Goal: Information Seeking & Learning: Learn about a topic

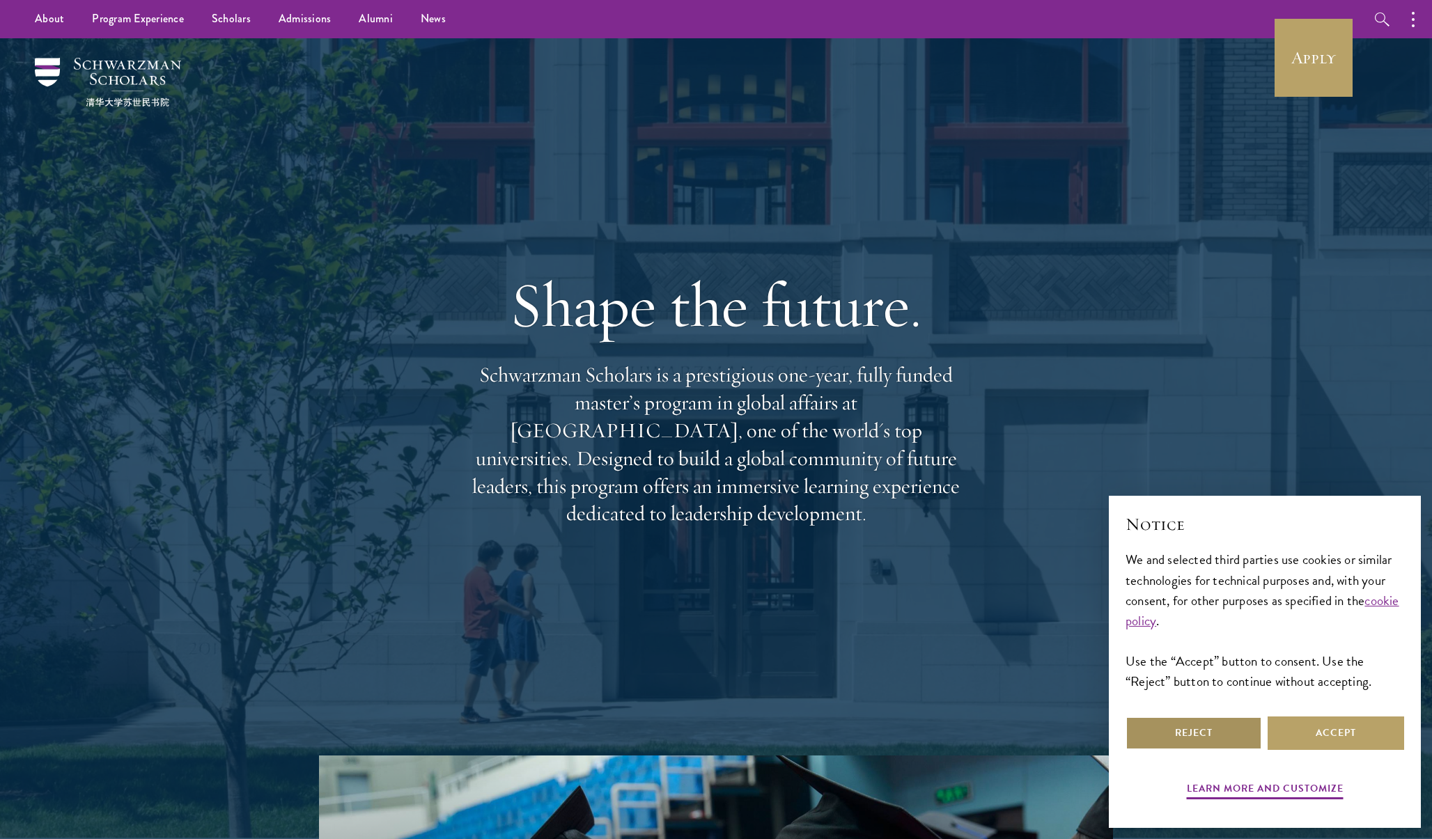
click at [1173, 726] on button "Reject" at bounding box center [1194, 733] width 137 height 33
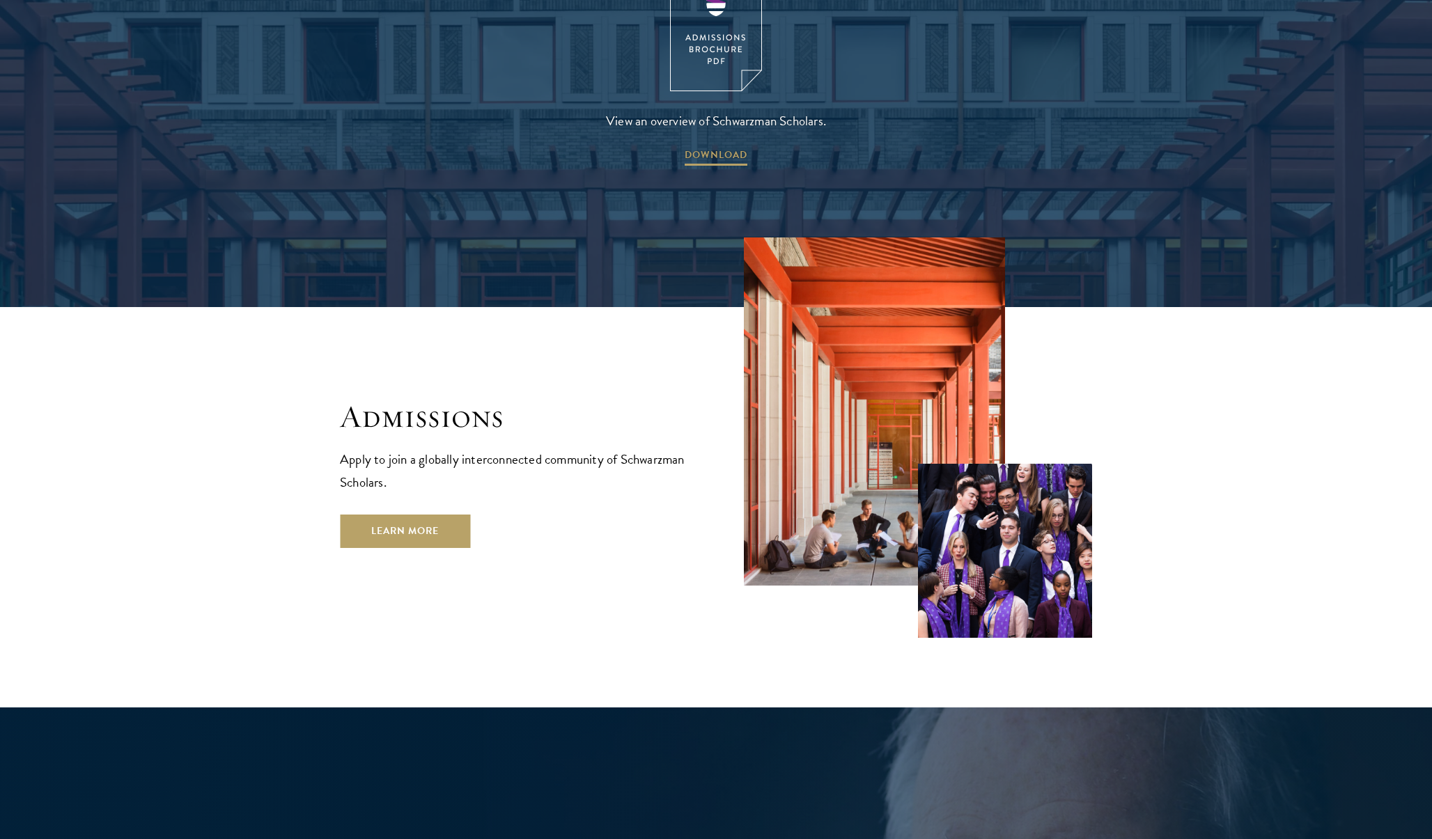
scroll to position [2327, 0]
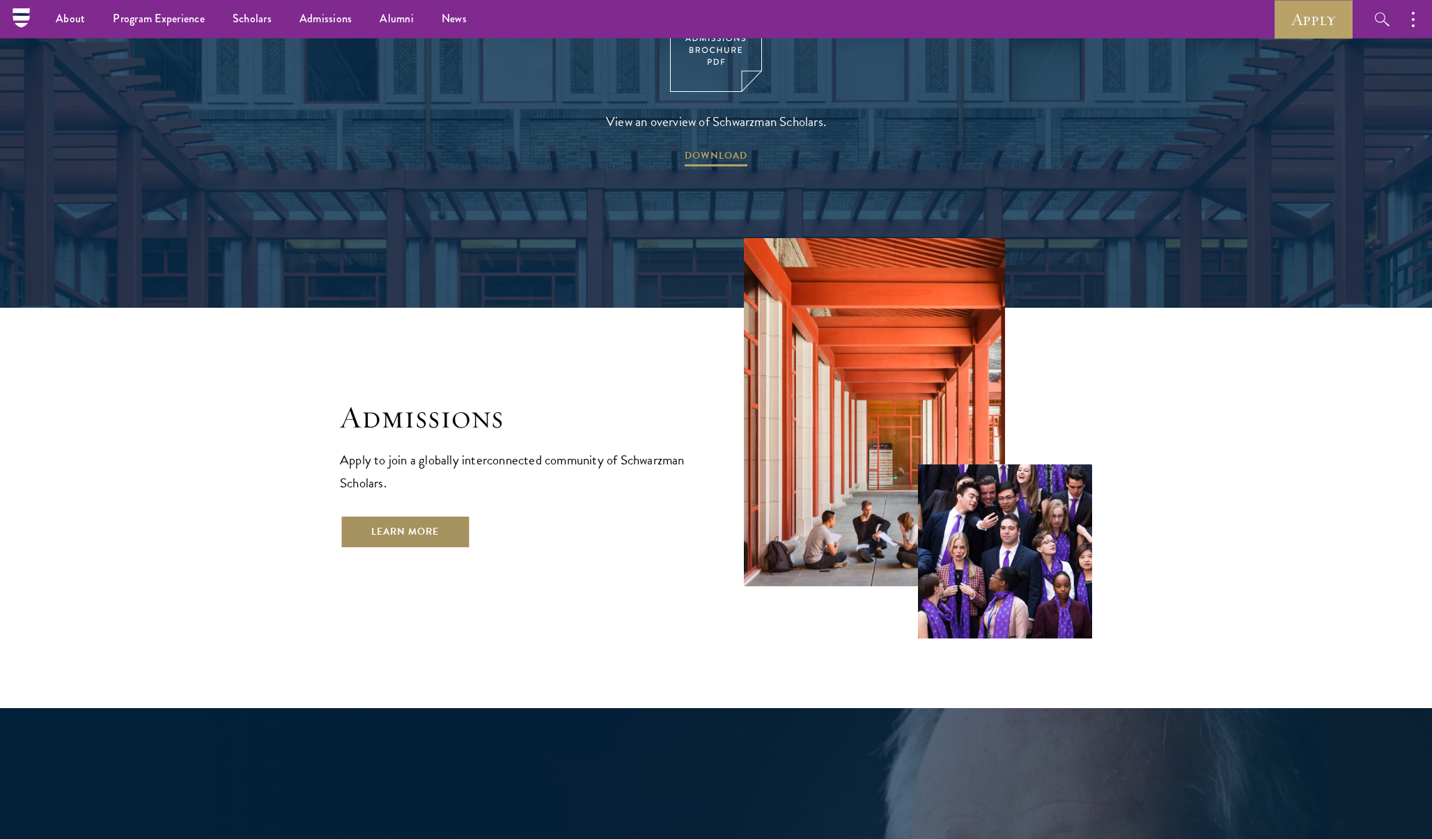
click at [428, 515] on link "Learn More" at bounding box center [405, 531] width 130 height 33
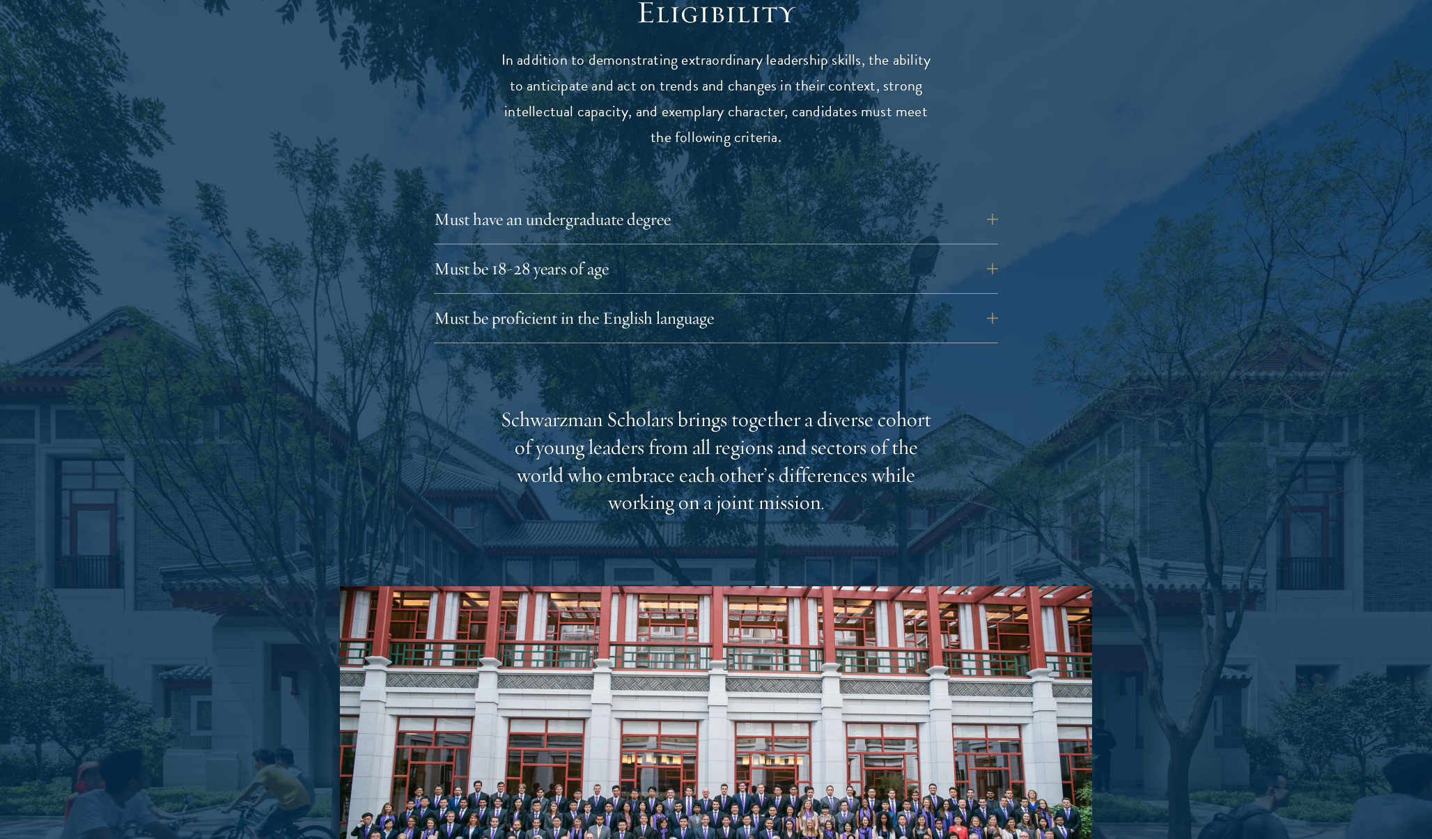
scroll to position [1874, 0]
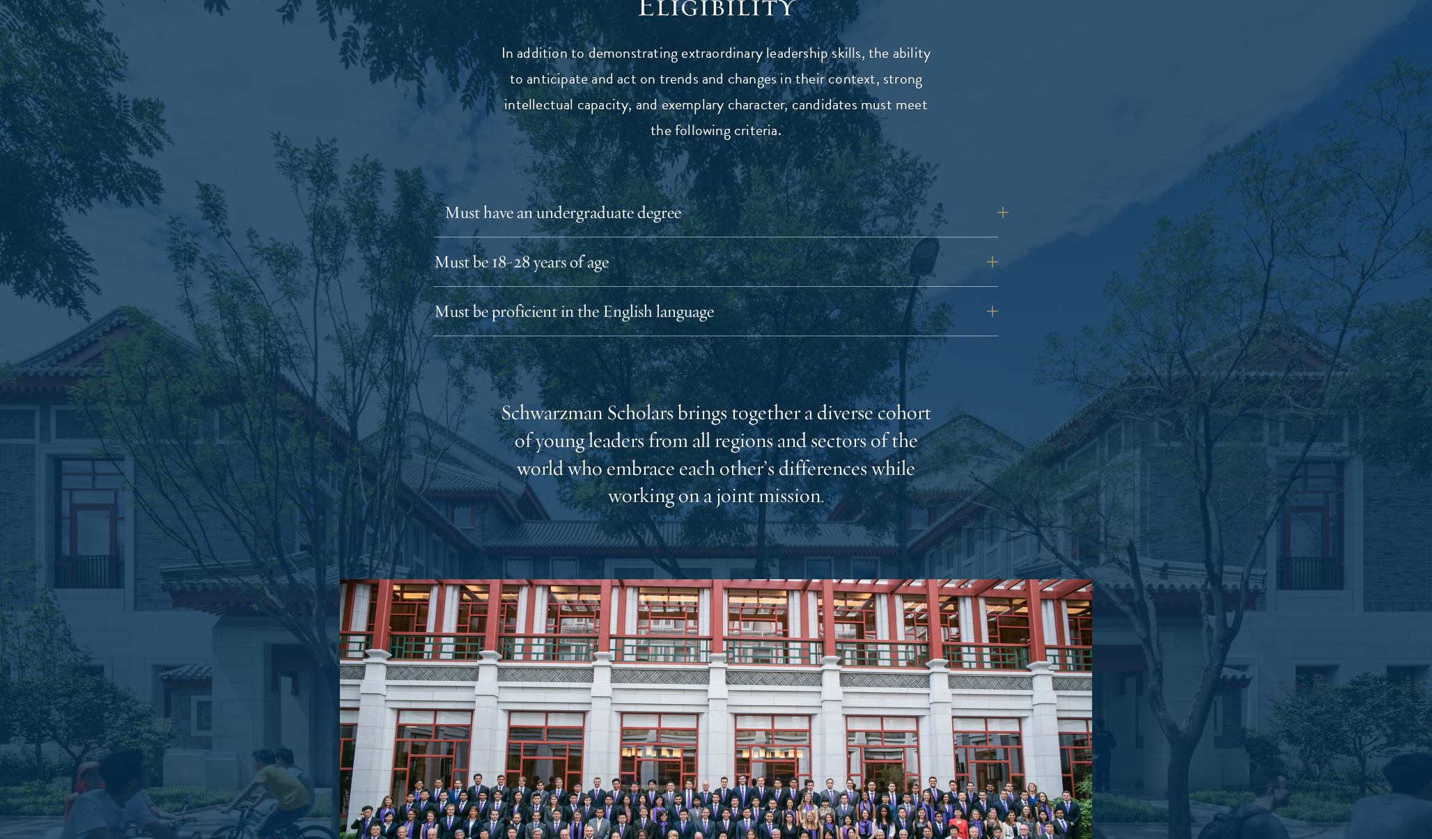
click at [543, 196] on button "Must have an undergraduate degree" at bounding box center [726, 212] width 564 height 33
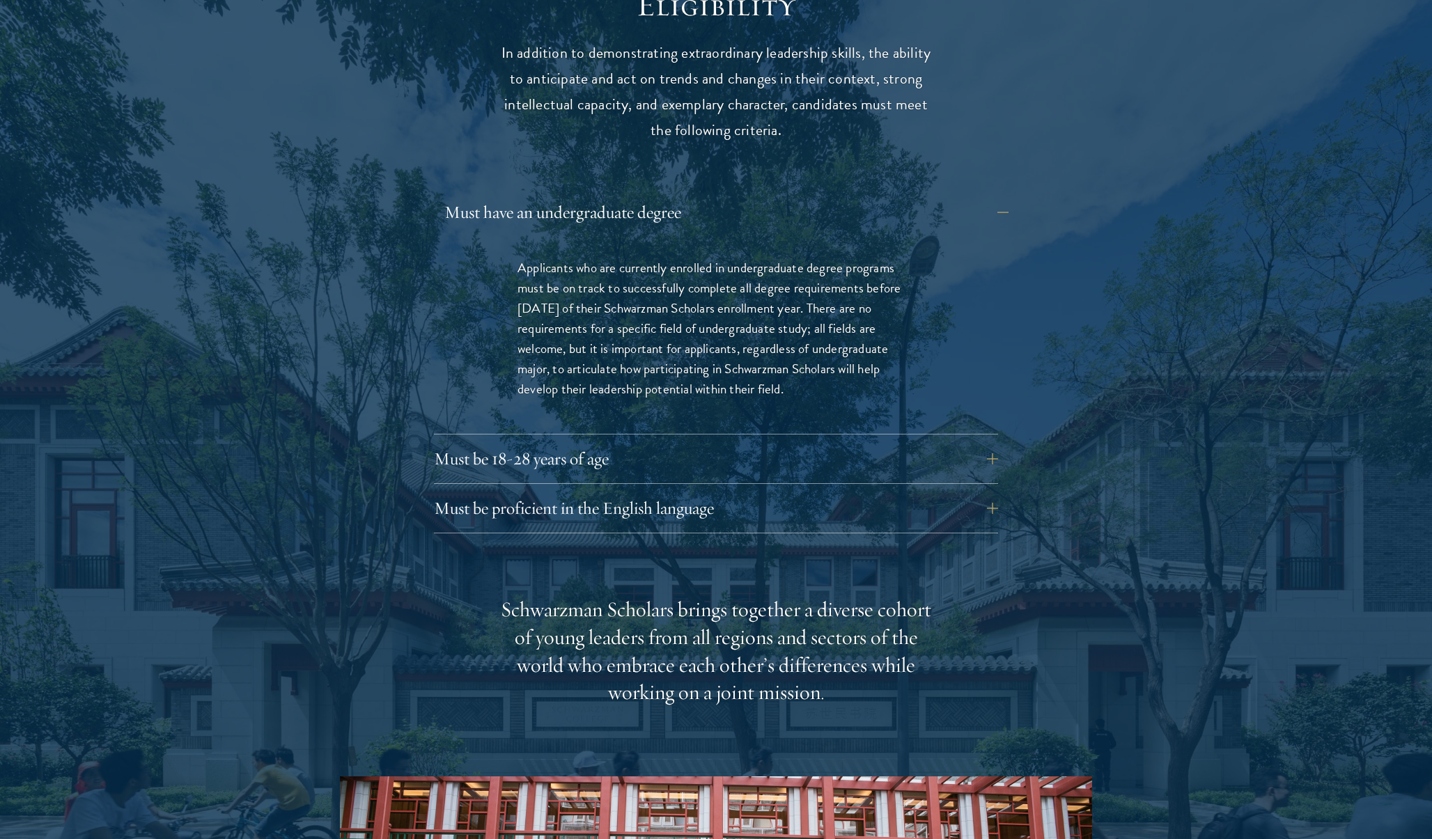
click at [543, 196] on button "Must have an undergraduate degree" at bounding box center [726, 212] width 564 height 33
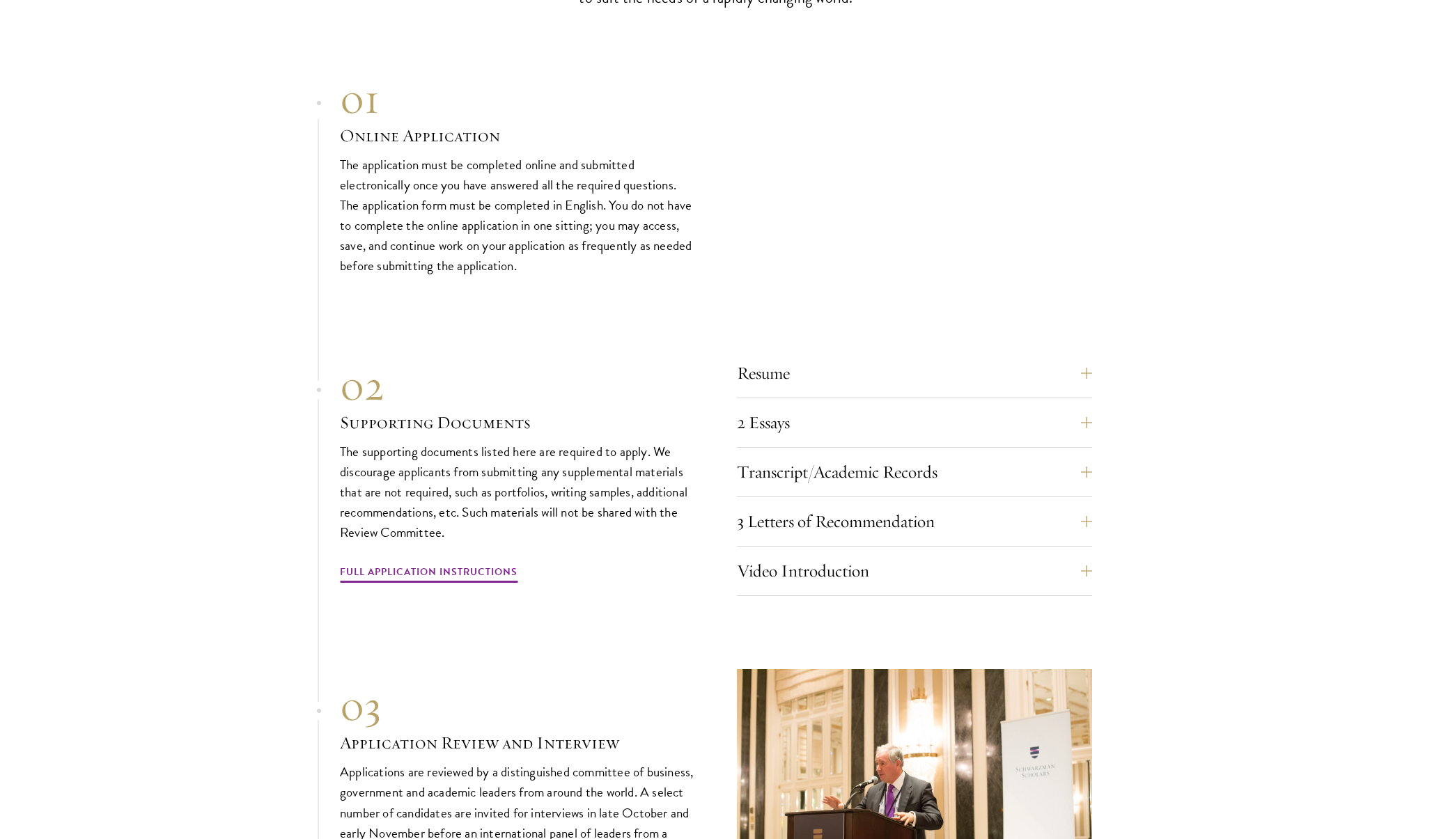
scroll to position [4515, 0]
click at [859, 357] on button "Resume" at bounding box center [924, 373] width 355 height 33
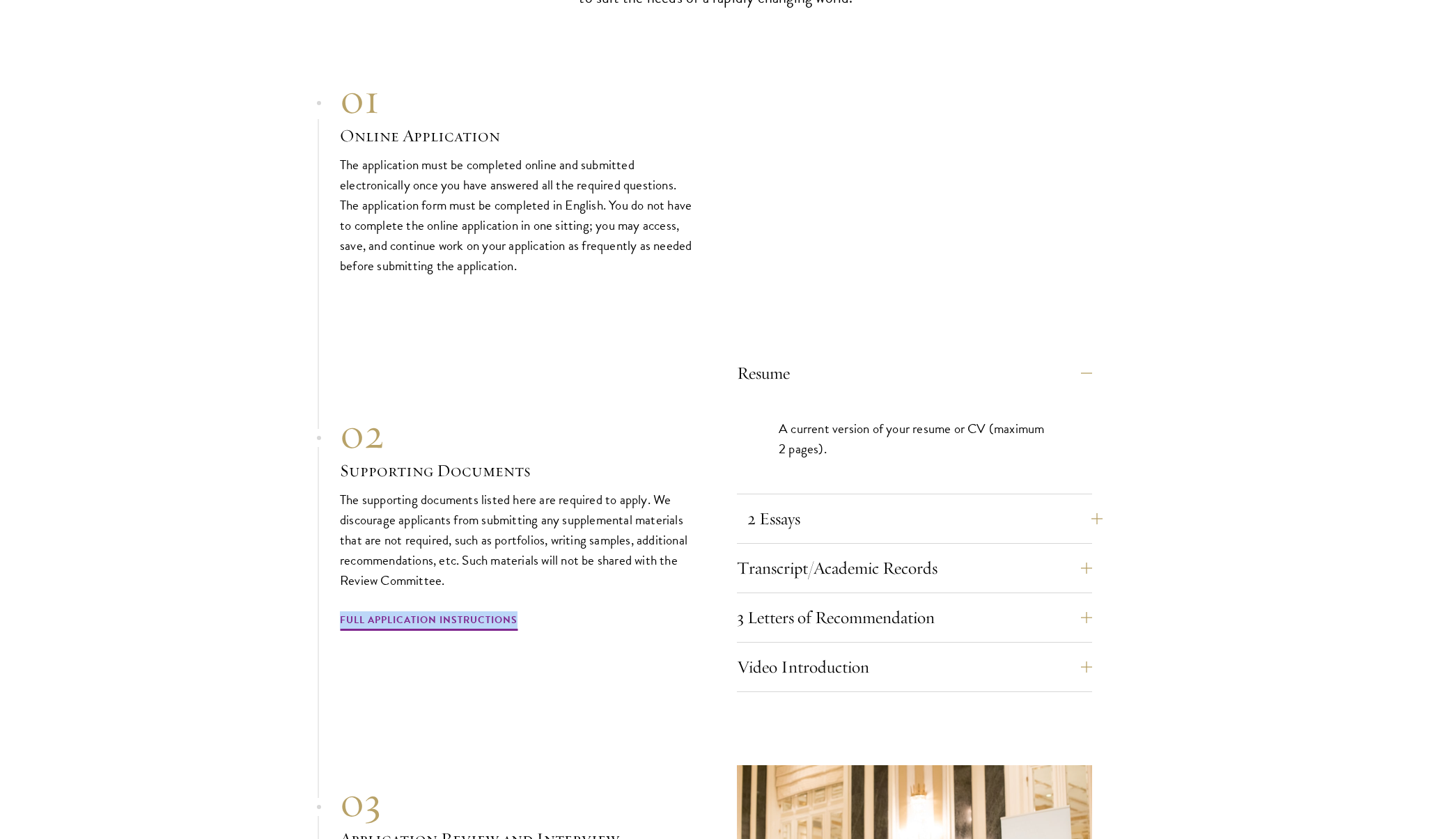
click at [901, 502] on button "2 Essays" at bounding box center [924, 518] width 355 height 33
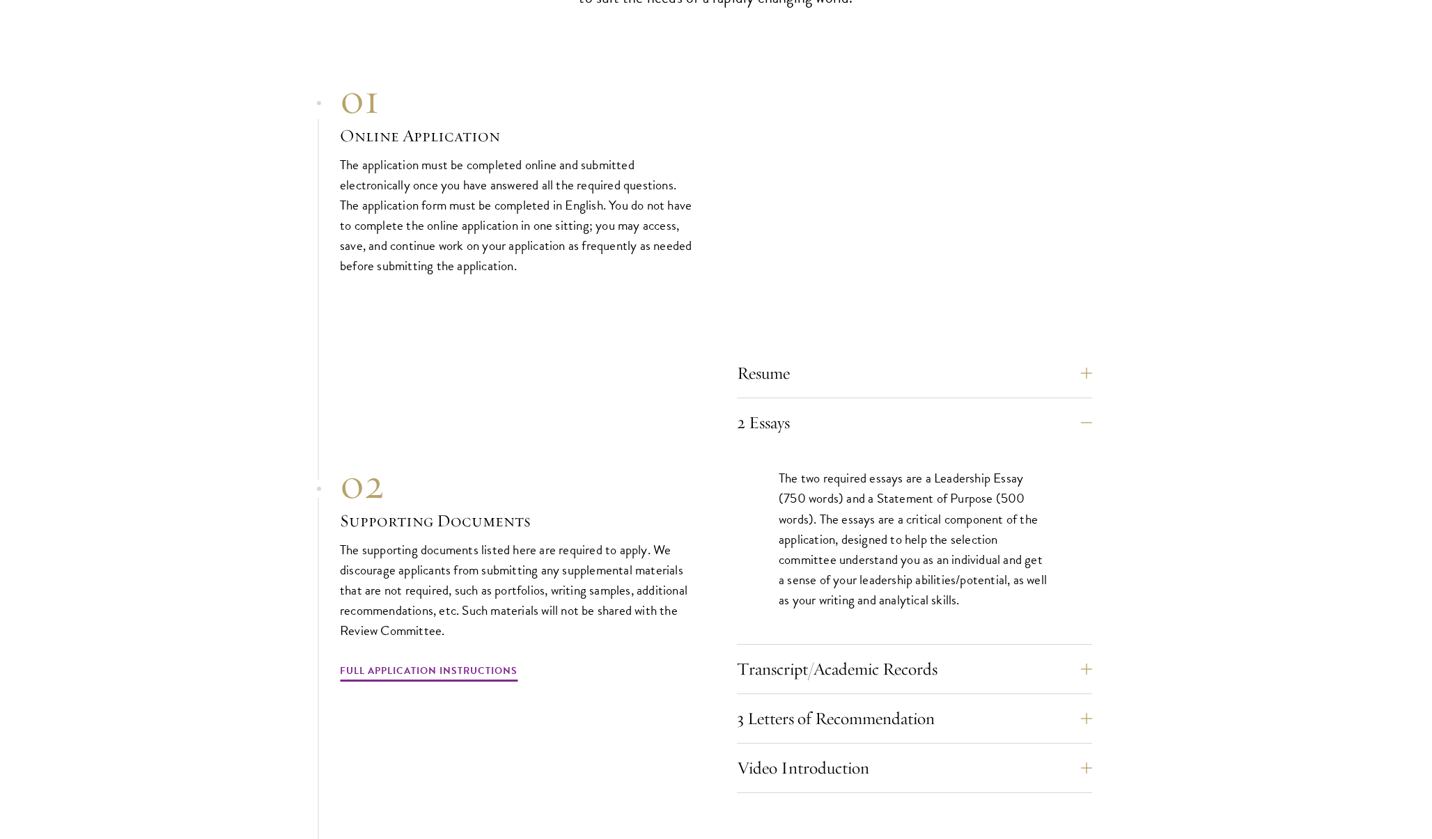
click at [910, 611] on div "The two required essays are a Leadership Essay (750 words) and a Statement of P…" at bounding box center [914, 545] width 355 height 197
click at [917, 653] on button "Transcript/Academic Records" at bounding box center [924, 669] width 355 height 33
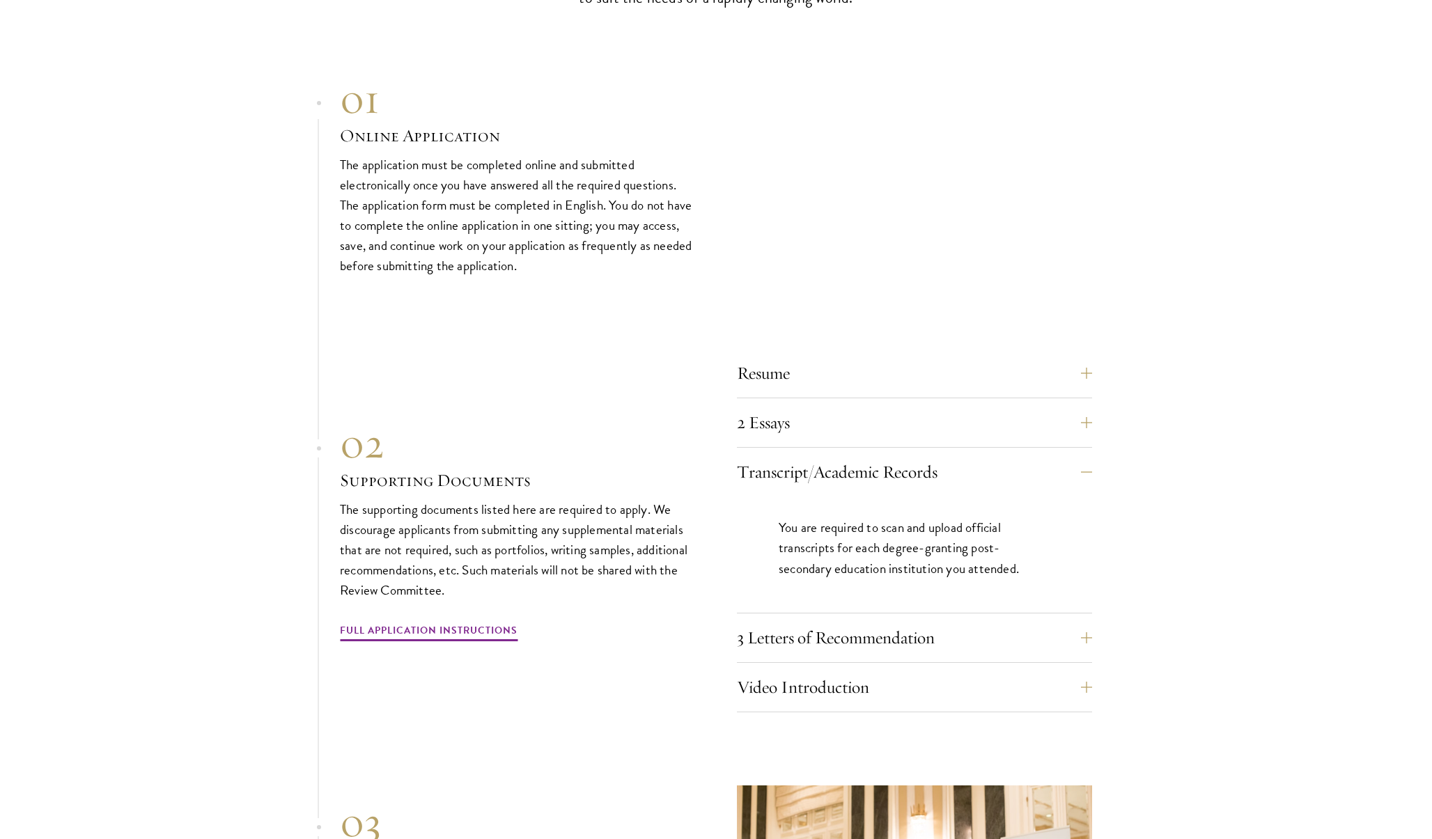
click at [947, 580] on div "You are required to scan and upload official transcripts for each degree-granti…" at bounding box center [914, 555] width 355 height 116
click at [946, 621] on button "3 Letters of Recommendation" at bounding box center [924, 637] width 355 height 33
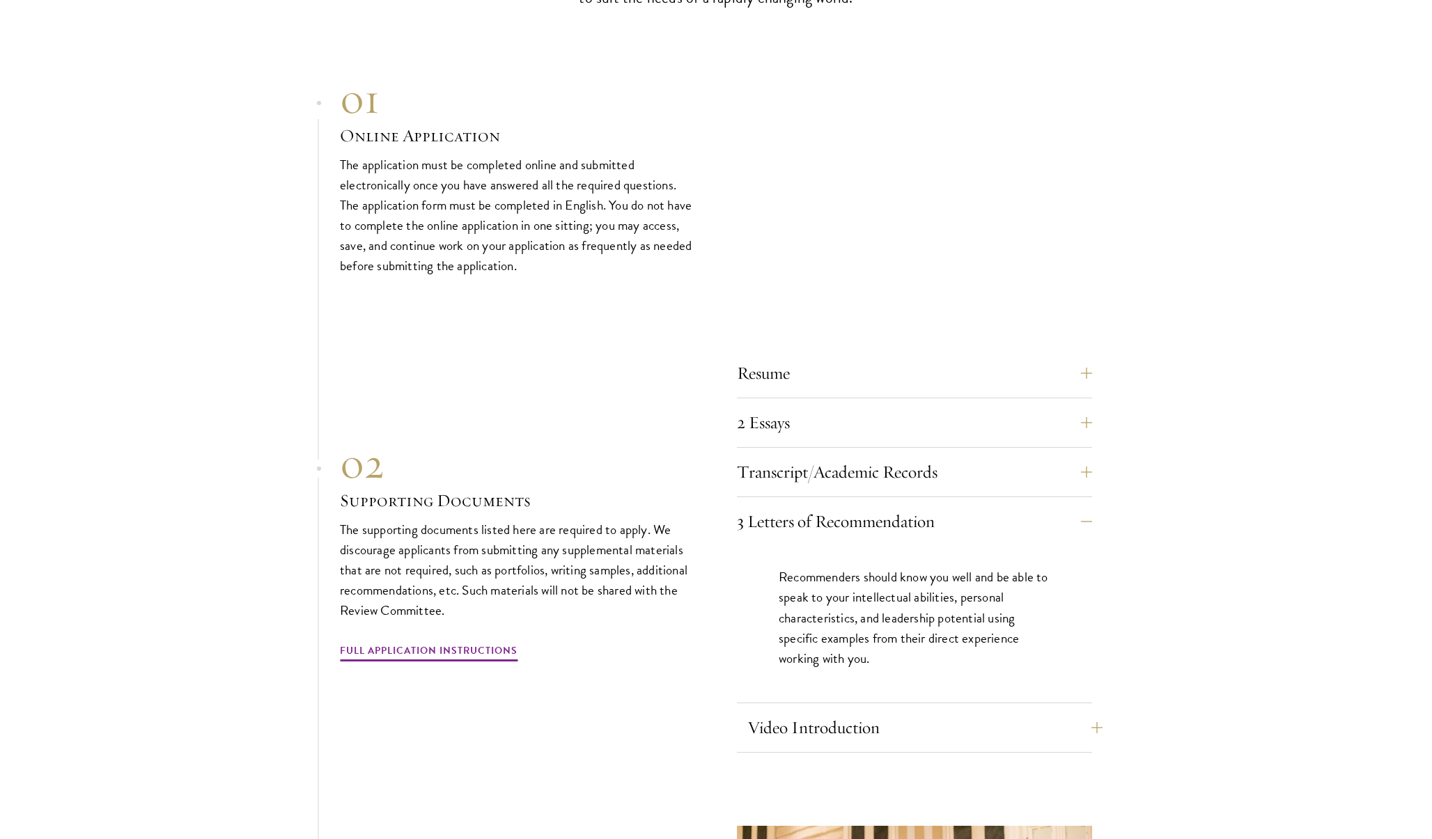
click at [924, 711] on button "Video Introduction" at bounding box center [924, 727] width 355 height 33
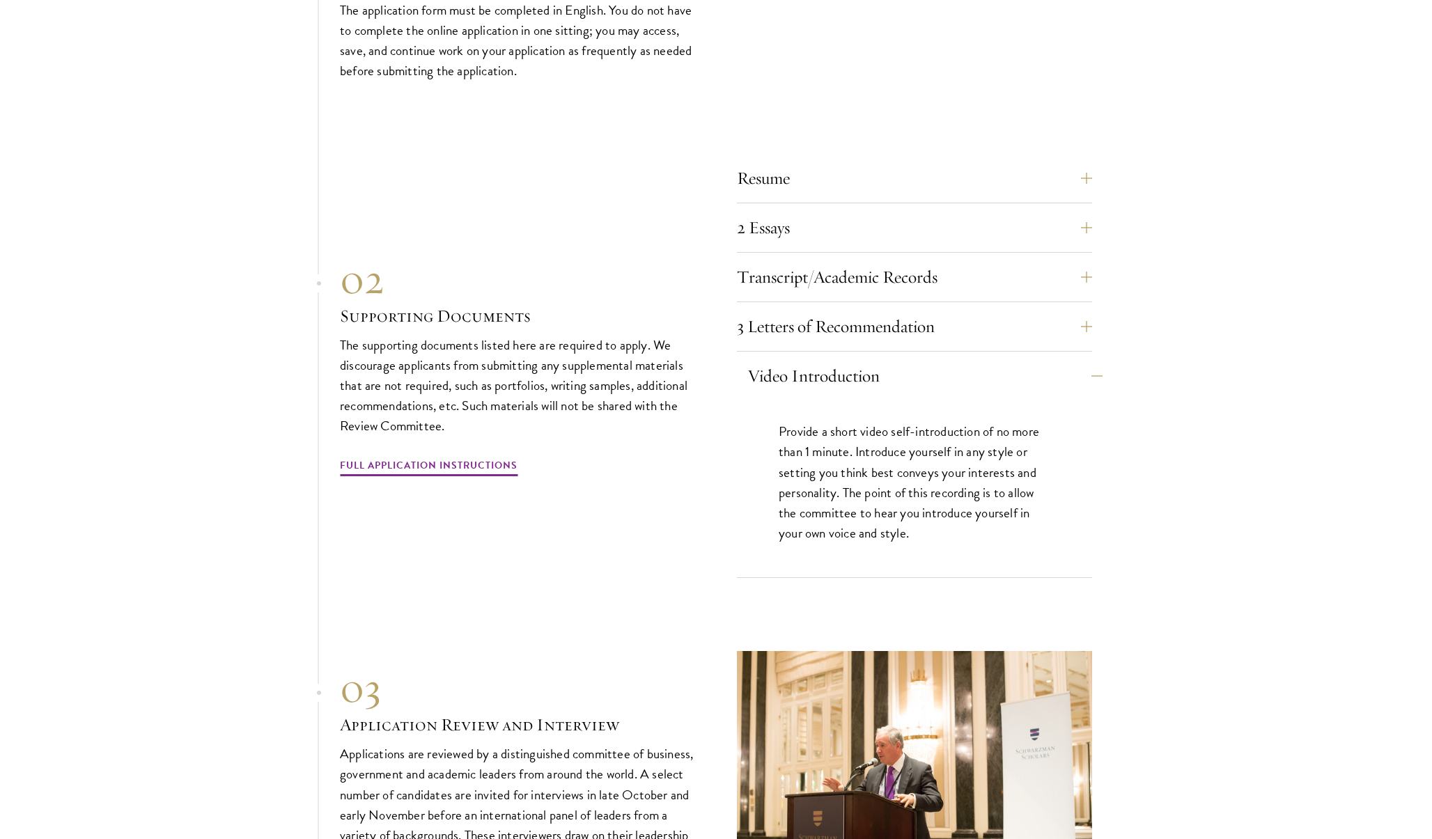
scroll to position [4716, 0]
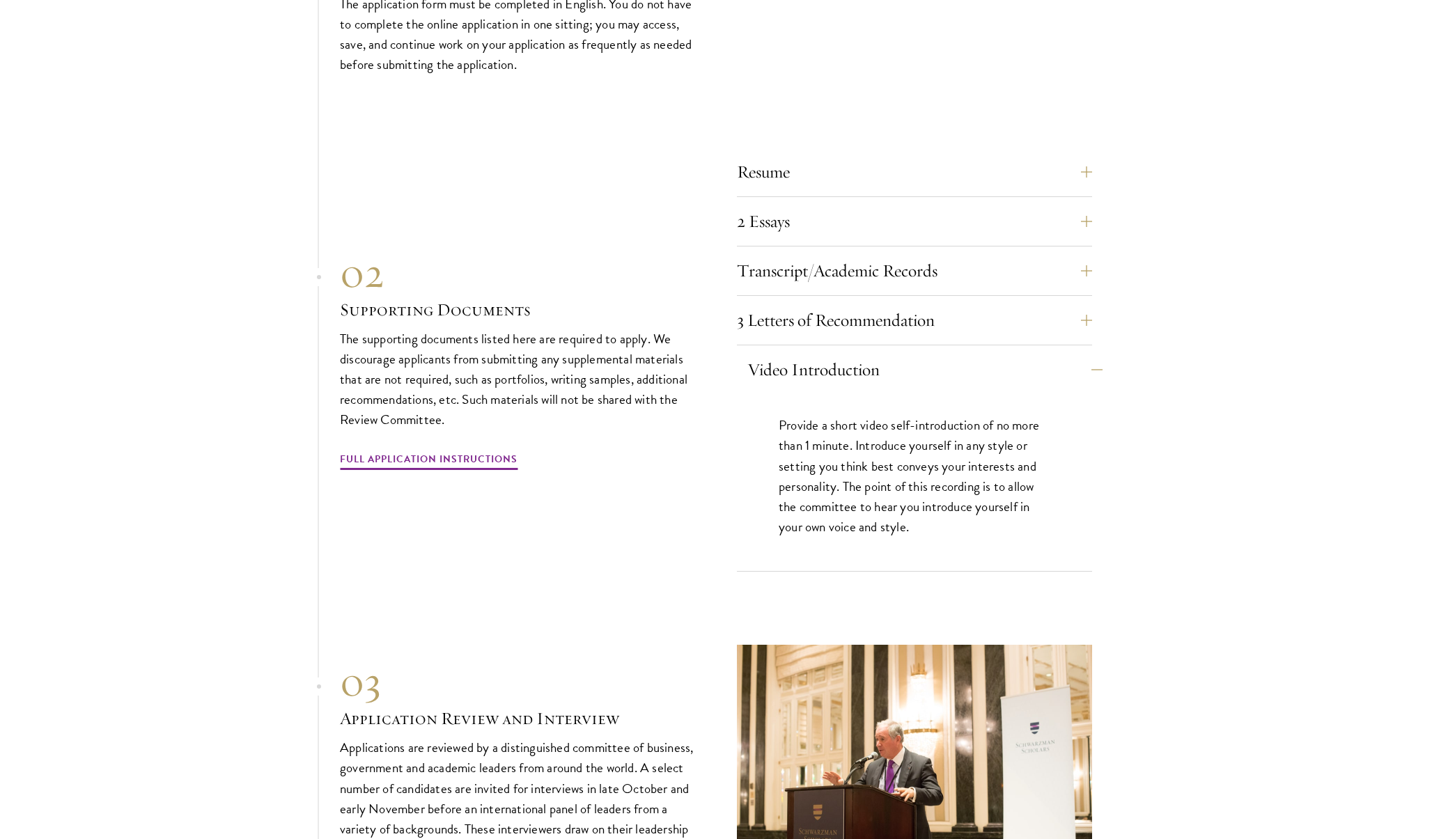
click at [867, 354] on button "Video Introduction" at bounding box center [924, 369] width 355 height 33
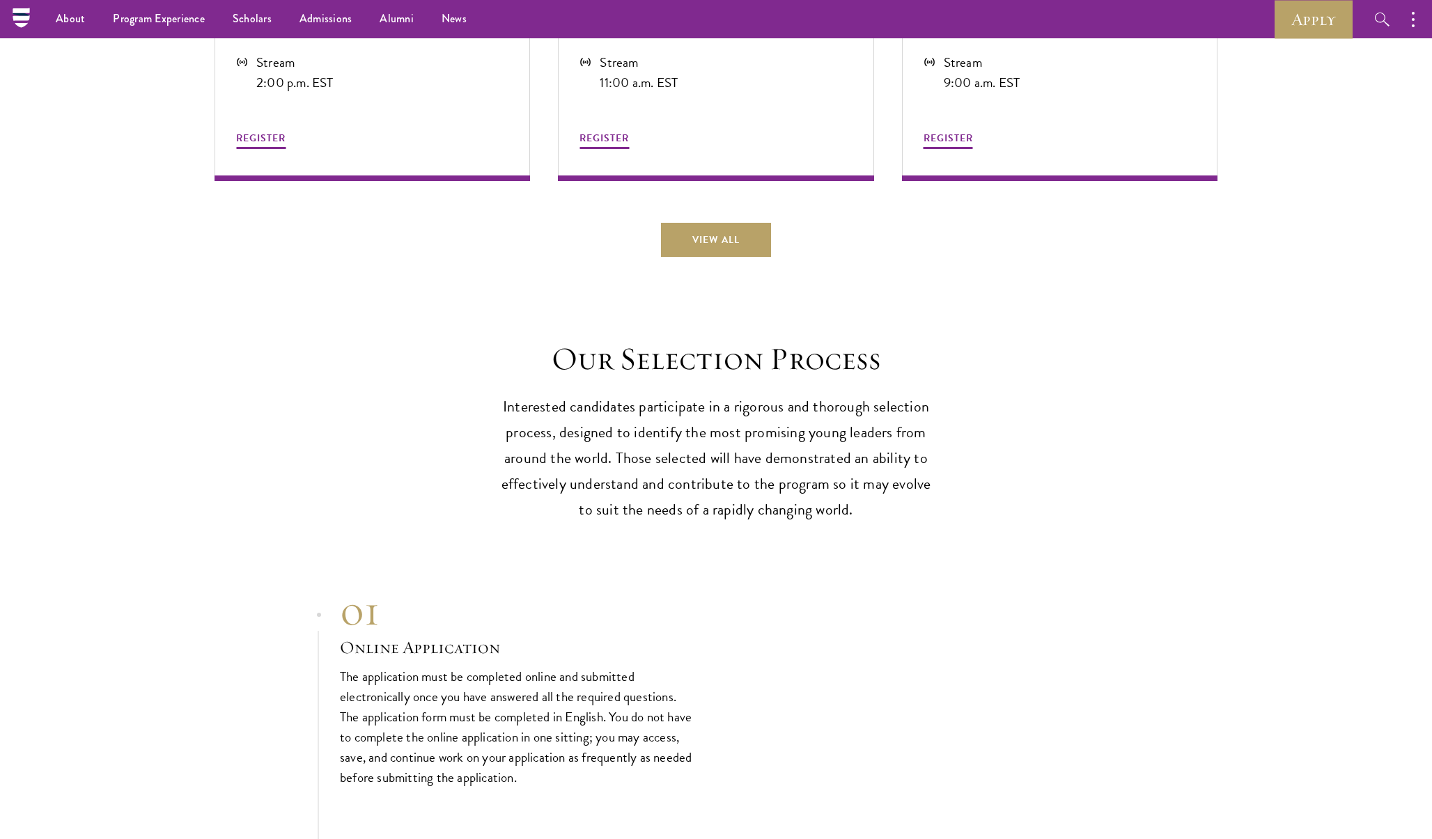
scroll to position [3426, 0]
